Goal: Transaction & Acquisition: Purchase product/service

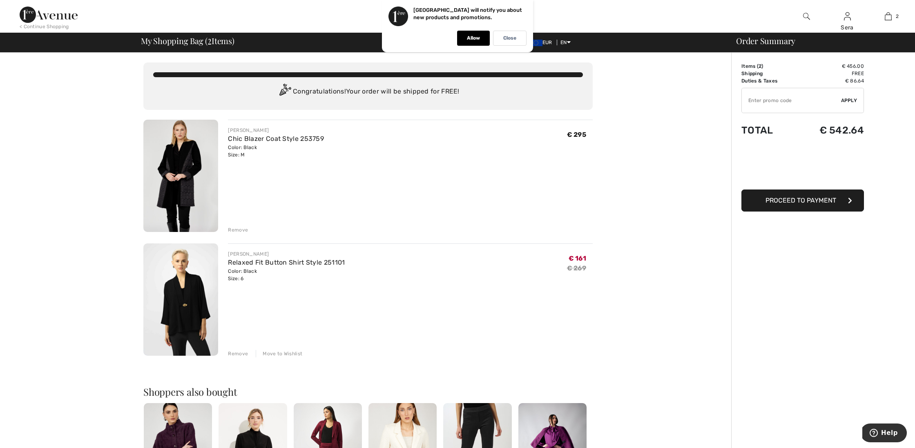
click at [181, 301] on img at bounding box center [180, 299] width 75 height 112
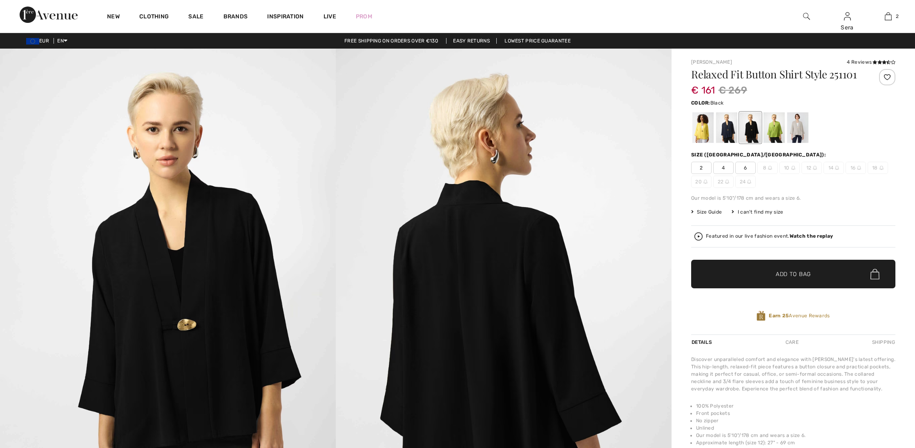
checkbox input "true"
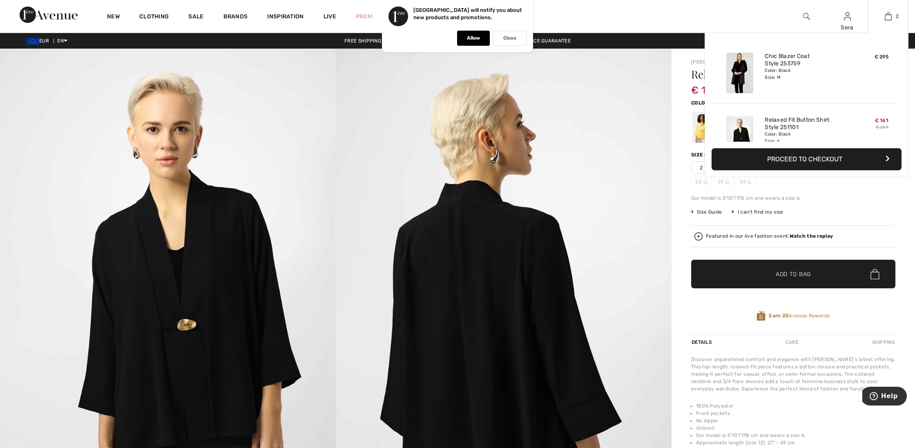
click at [800, 159] on button "Proceed to Checkout" at bounding box center [807, 159] width 190 height 22
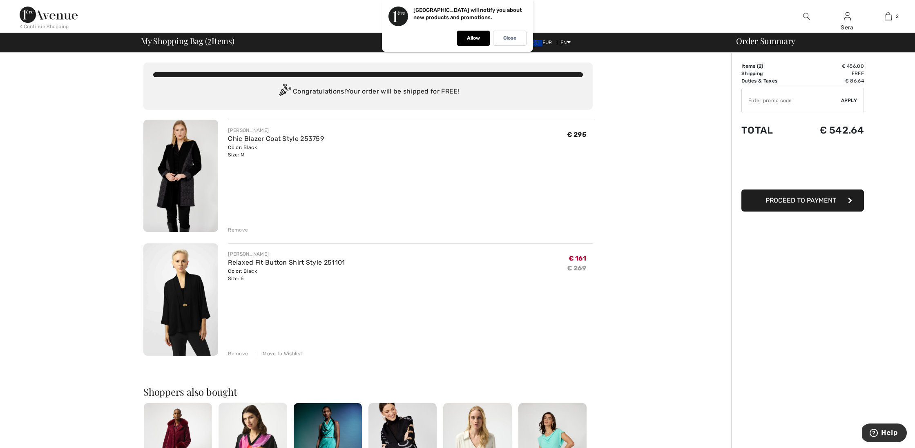
click at [277, 353] on div "Move to Wishlist" at bounding box center [279, 353] width 47 height 7
